Goal: Information Seeking & Learning: Understand process/instructions

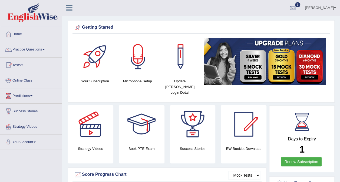
click at [25, 80] on link "Online Class" at bounding box center [31, 80] width 62 height 14
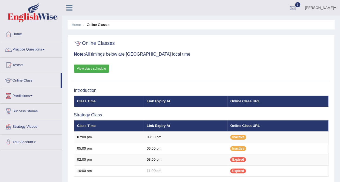
click at [92, 68] on link "View class schedule" at bounding box center [91, 69] width 35 height 8
